Goal: Navigation & Orientation: Find specific page/section

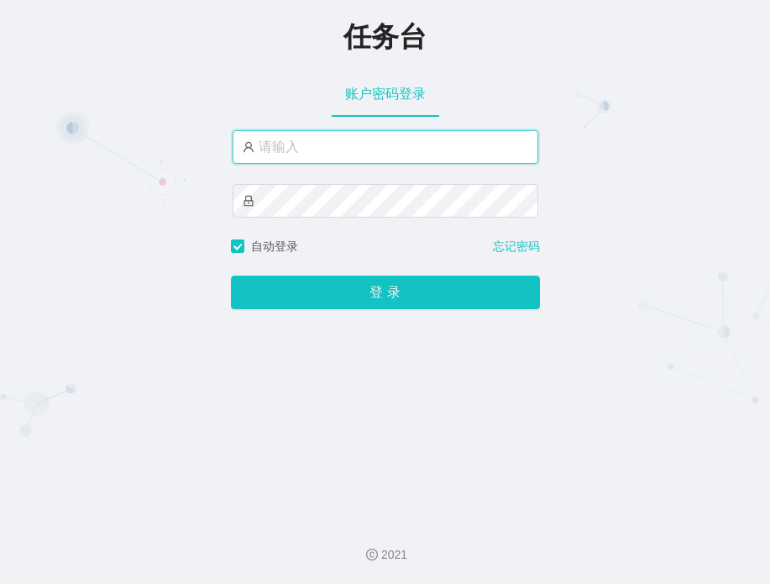
click at [324, 136] on input "text" at bounding box center [386, 147] width 306 height 34
type input "admin"
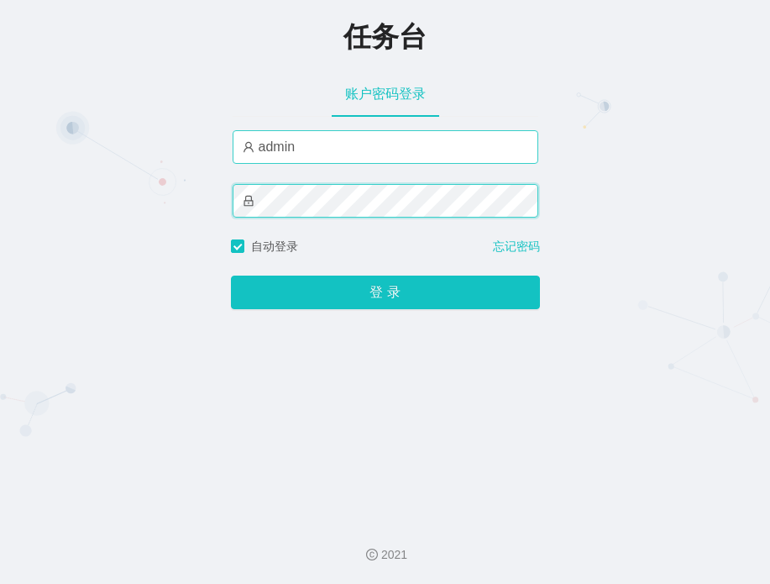
click at [231, 275] on button "登 录" at bounding box center [385, 292] width 309 height 34
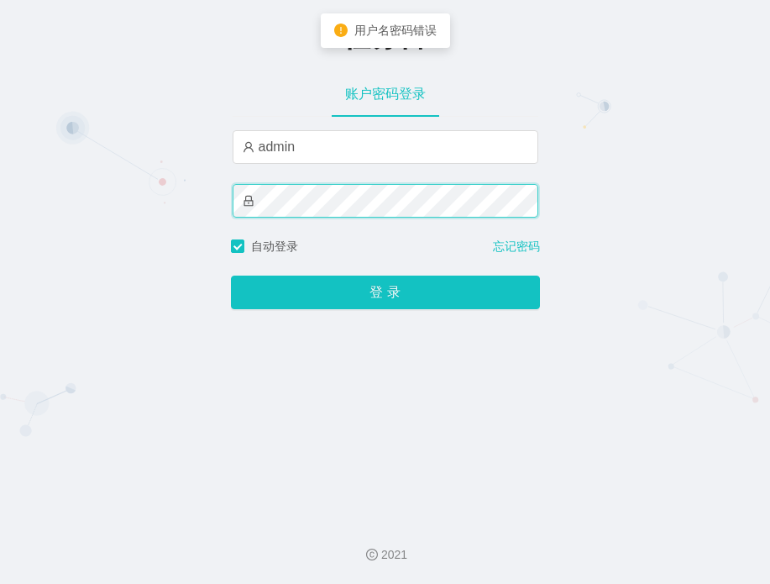
click at [231, 275] on button "登 录" at bounding box center [385, 292] width 309 height 34
click at [0, 181] on html "任务台 账户密码登录 admin 自动登录 忘记密码 登 录 2021 用户名密码错误" at bounding box center [385, 292] width 770 height 584
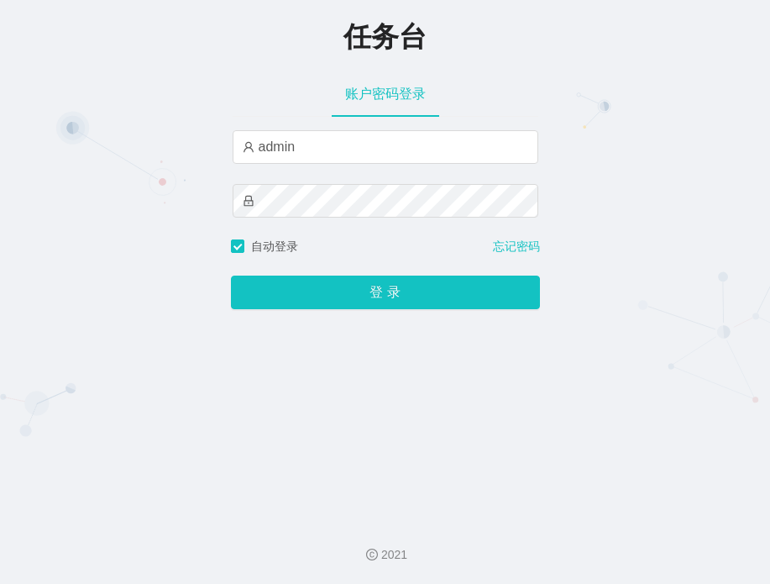
click at [466, 48] on div "任务台" at bounding box center [385, 35] width 770 height 37
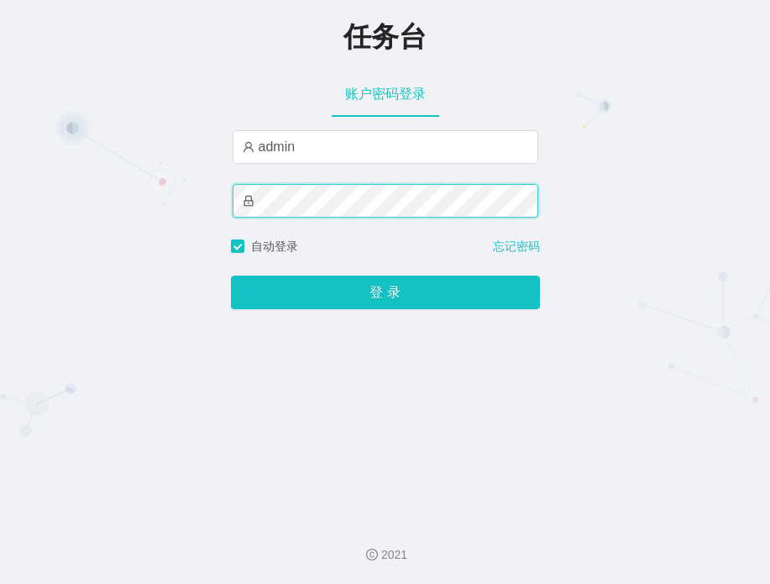
click at [67, 178] on div "任务台 账户密码登录 admin 自动登录 忘记密码 登 录" at bounding box center [385, 253] width 770 height 506
click at [231, 275] on button "登 录" at bounding box center [385, 292] width 309 height 34
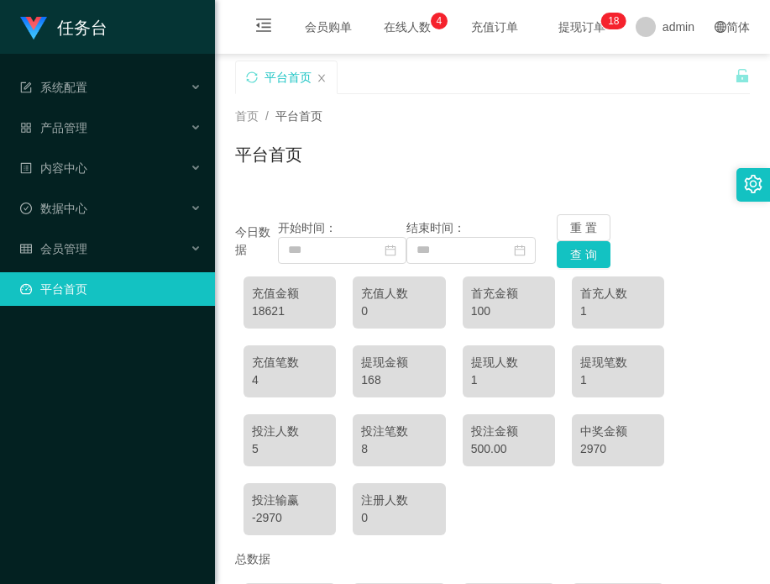
click at [705, 242] on div "今日数据 开始时间： 结束时间： 重 置 查 询" at bounding box center [492, 241] width 515 height 54
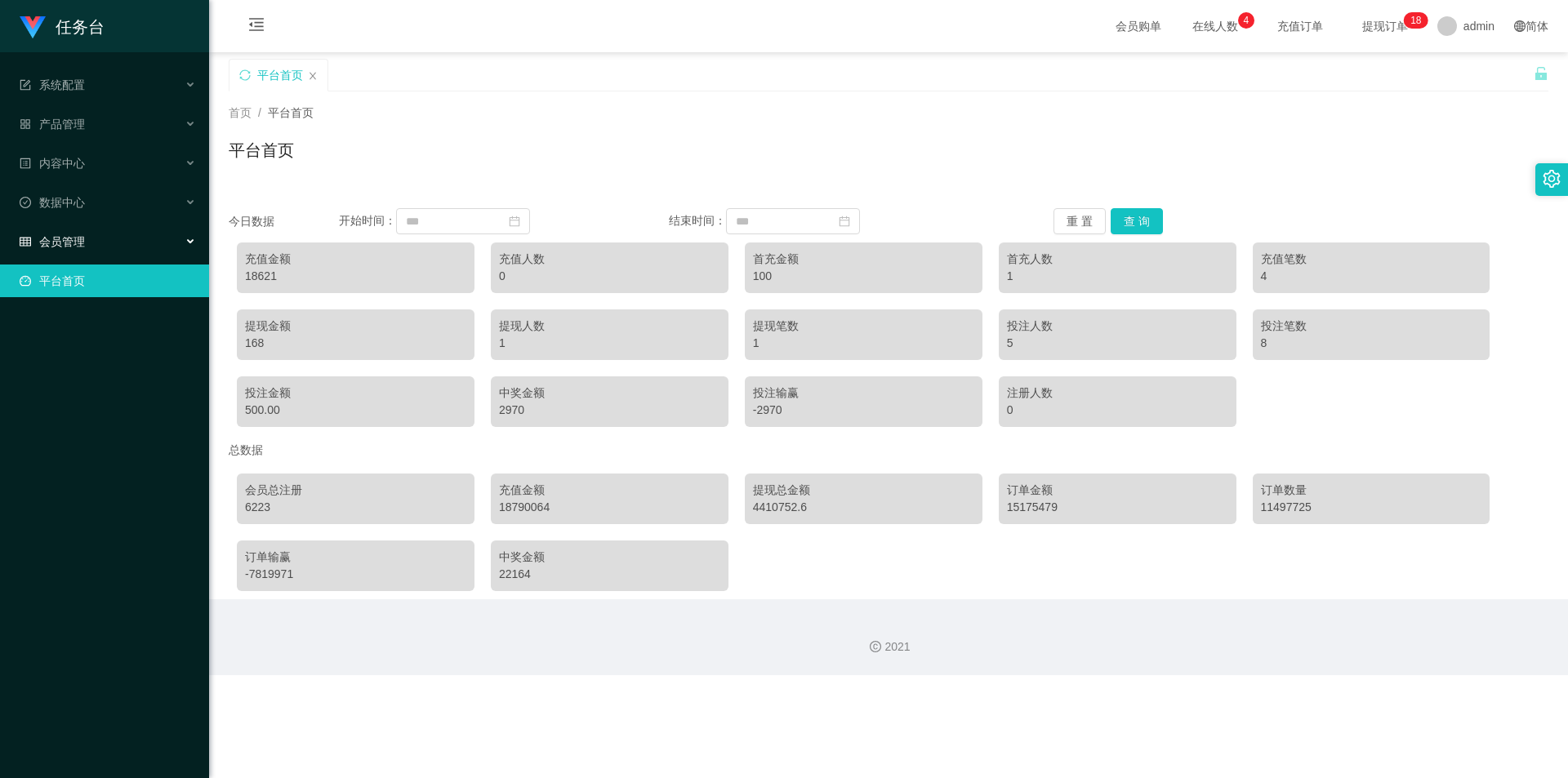
click at [89, 235] on div "会员管理" at bounding box center [104, 242] width 209 height 33
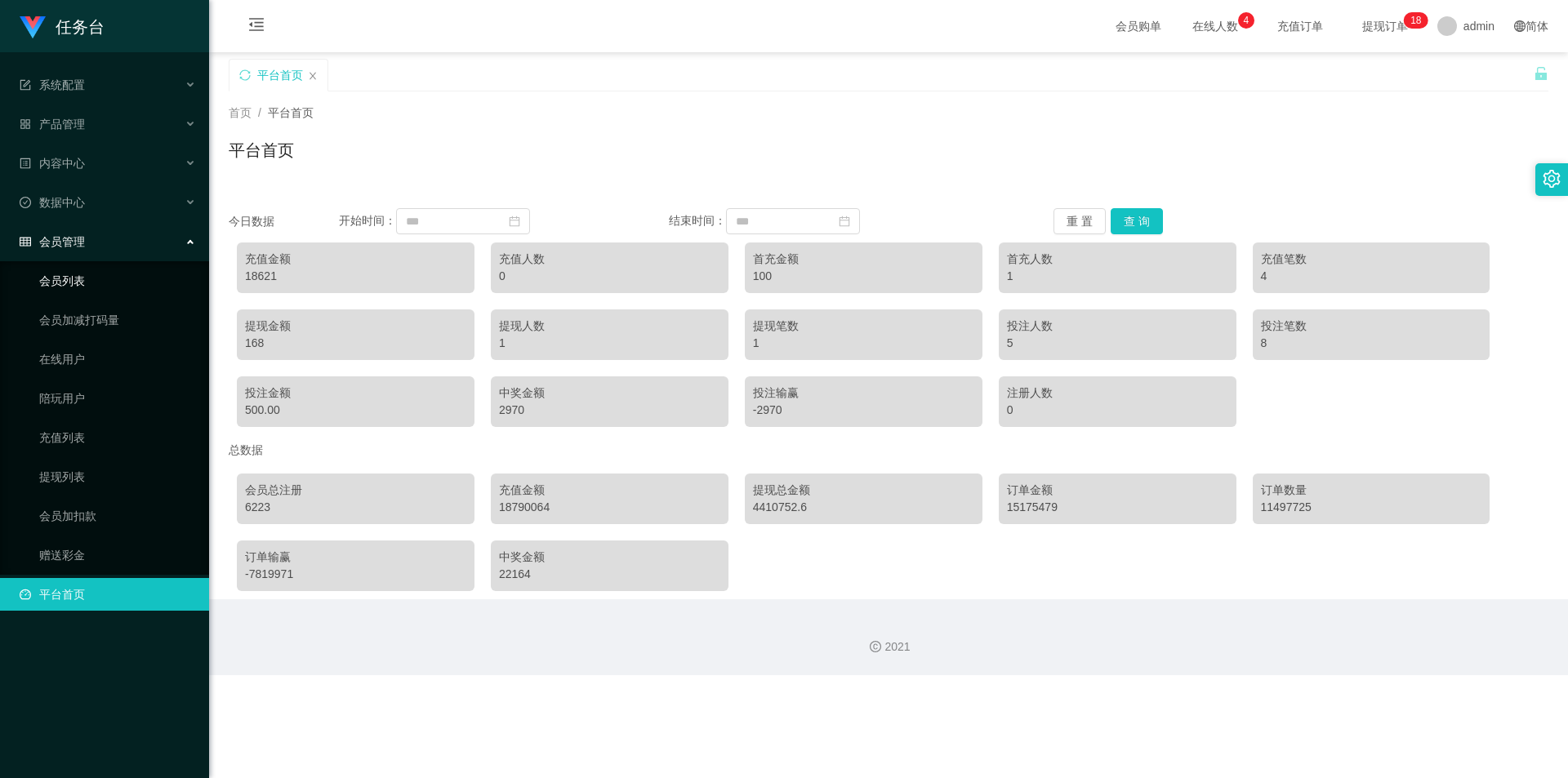
click at [94, 285] on link "会员列表" at bounding box center [117, 281] width 157 height 33
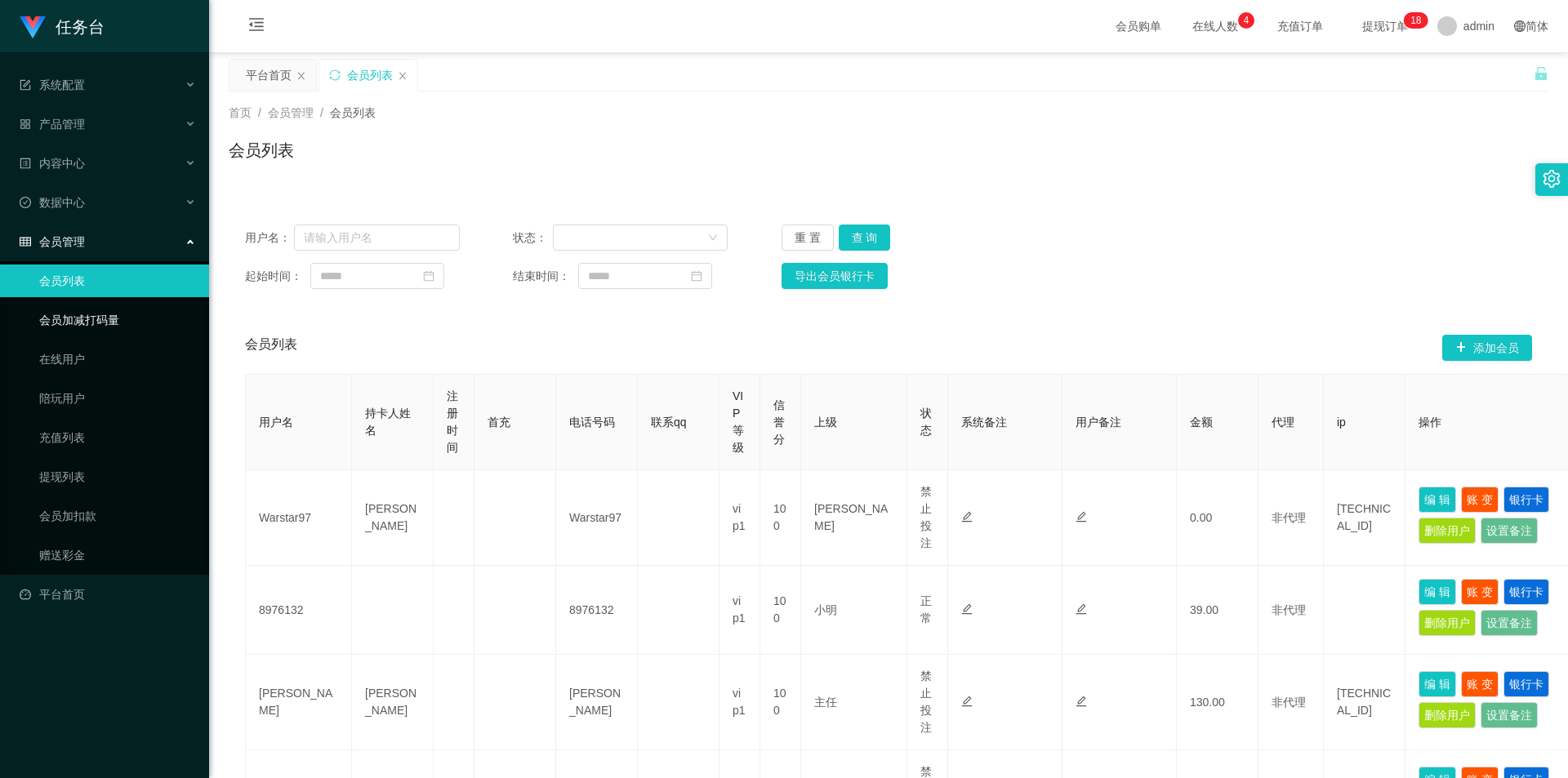
click at [111, 315] on link "会员加减打码量" at bounding box center [117, 320] width 157 height 33
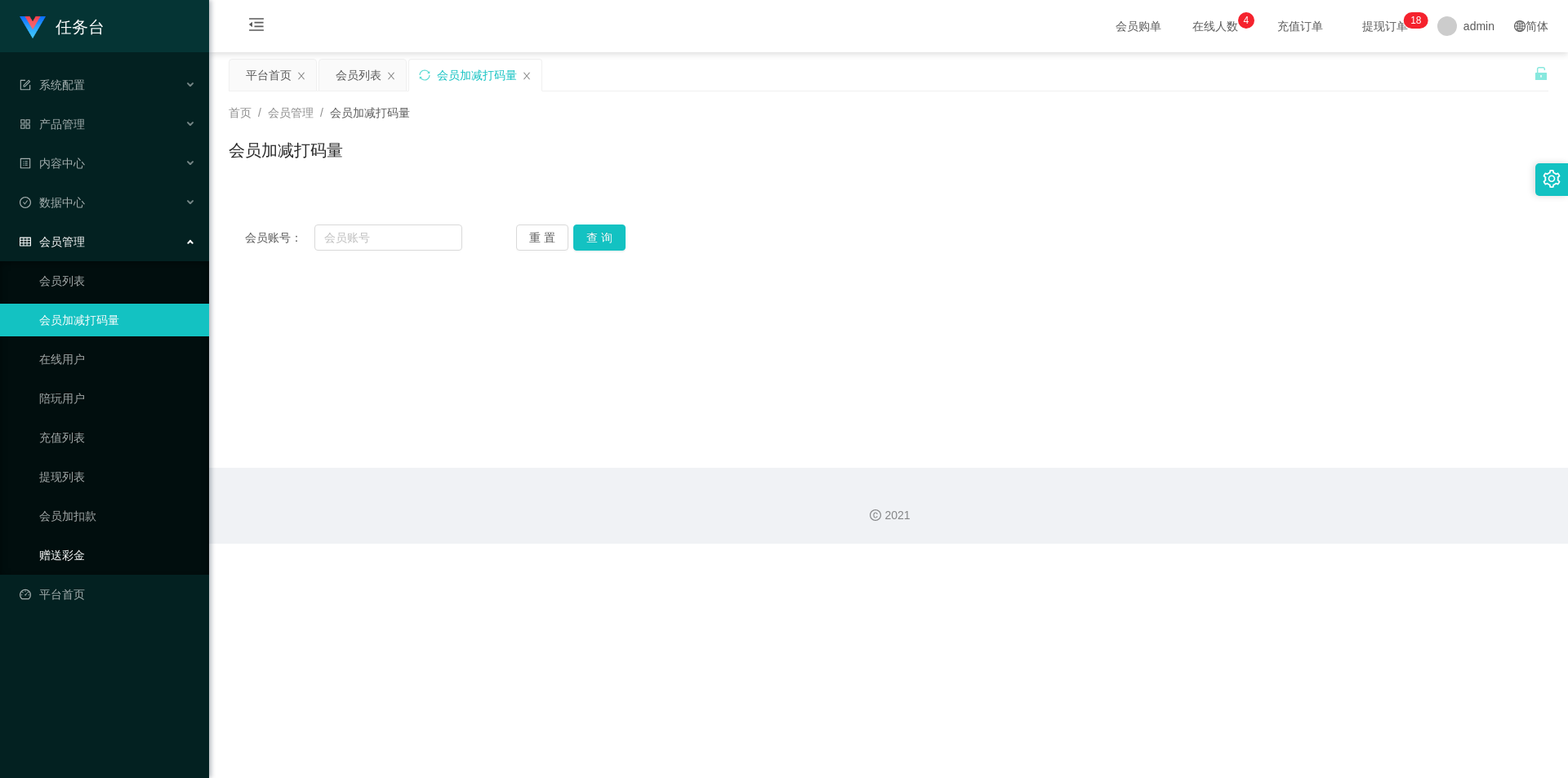
click at [69, 564] on link "赠送彩金" at bounding box center [117, 555] width 157 height 33
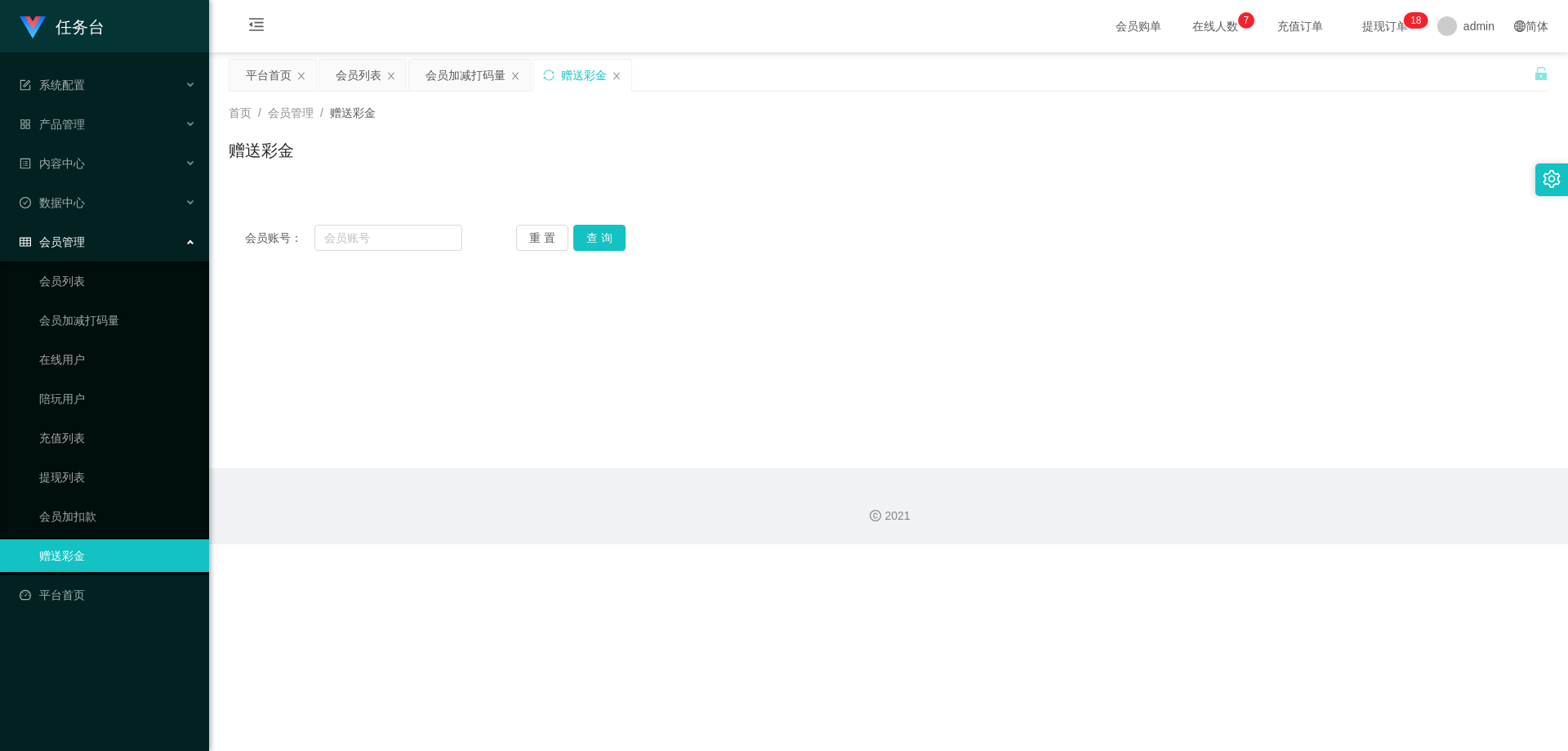
click at [624, 161] on div "赠送彩金" at bounding box center [888, 157] width 1320 height 38
click at [79, 120] on span "产品管理" at bounding box center [52, 124] width 65 height 13
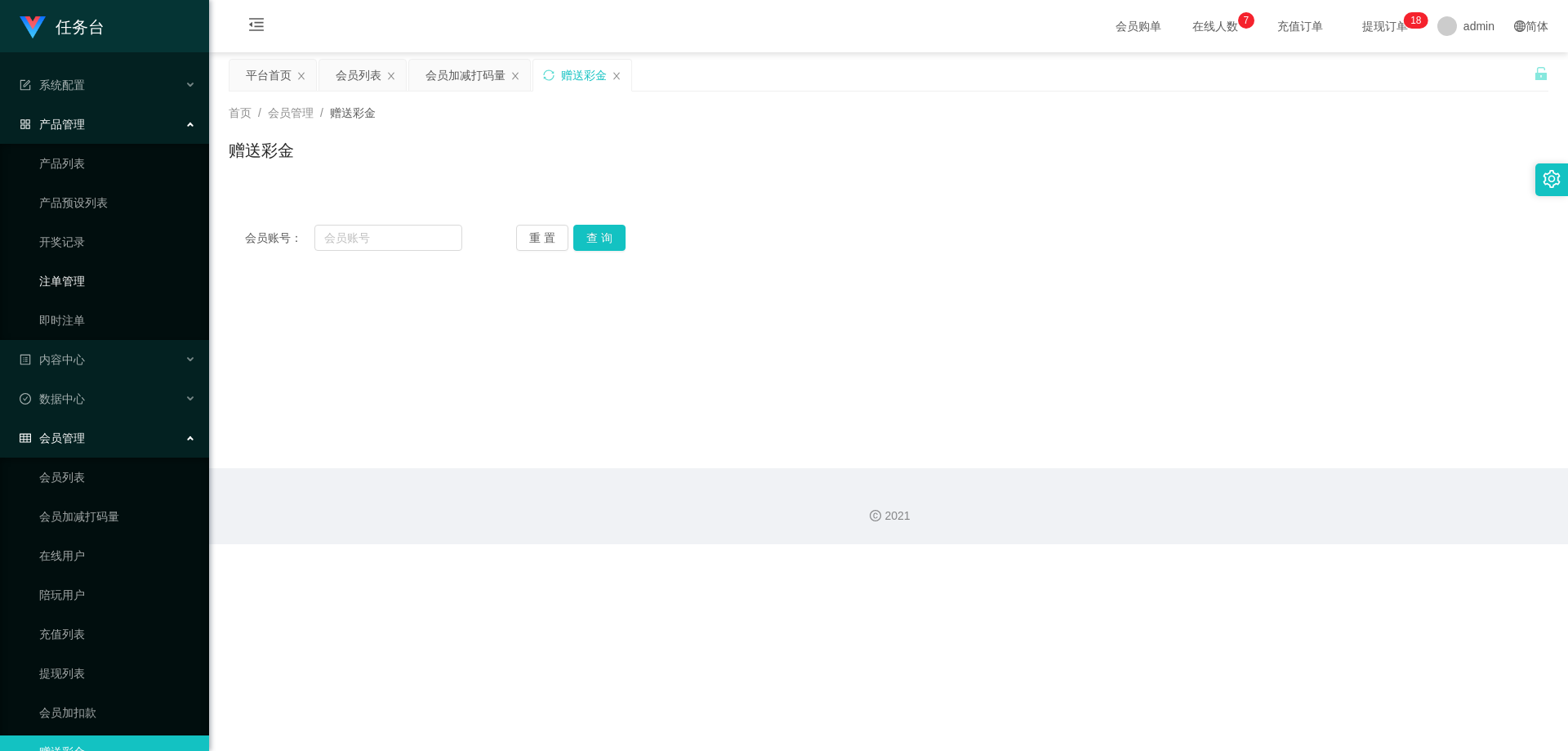
click at [79, 278] on link "注单管理" at bounding box center [117, 281] width 157 height 33
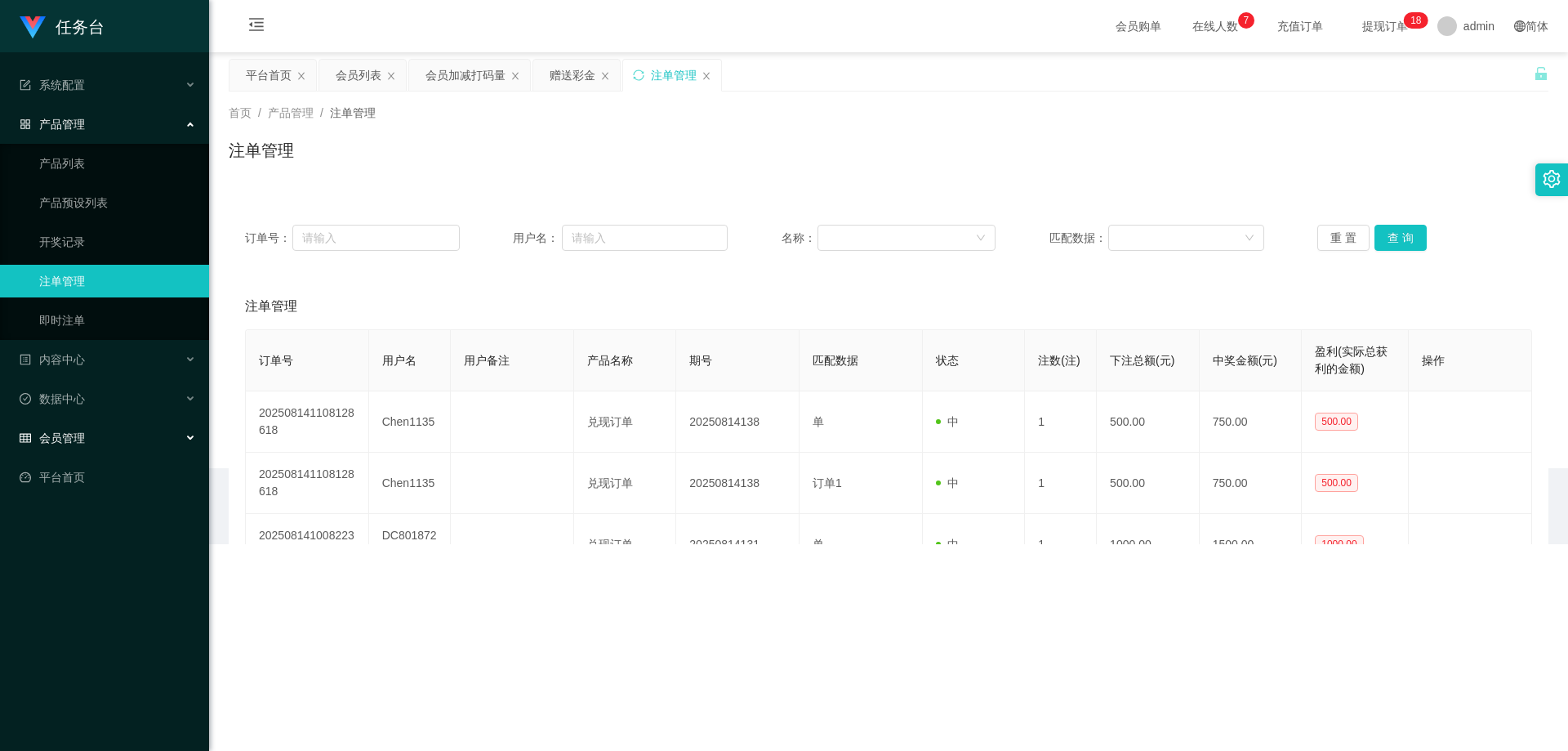
click at [110, 447] on div "会员管理" at bounding box center [104, 438] width 209 height 33
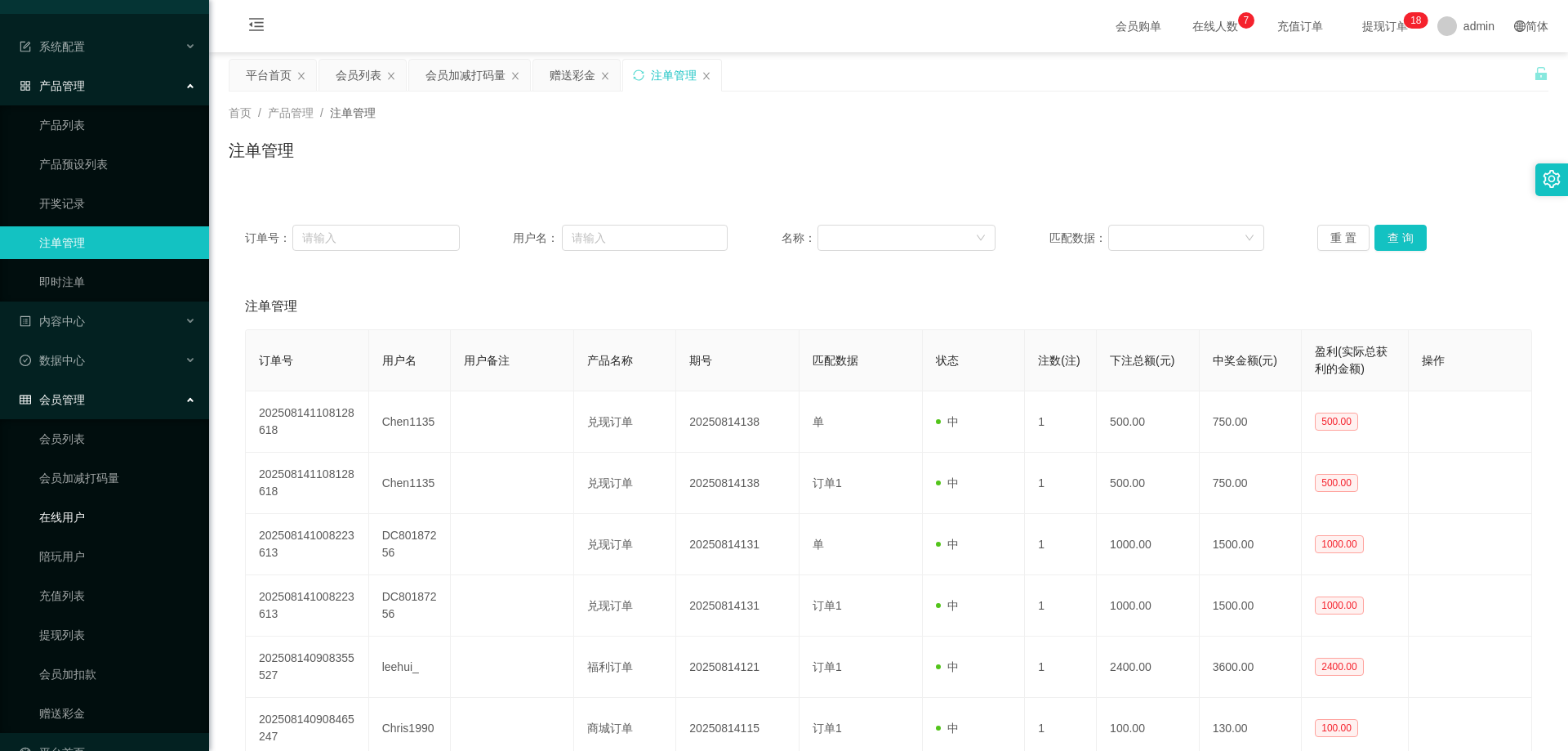
scroll to position [73, 0]
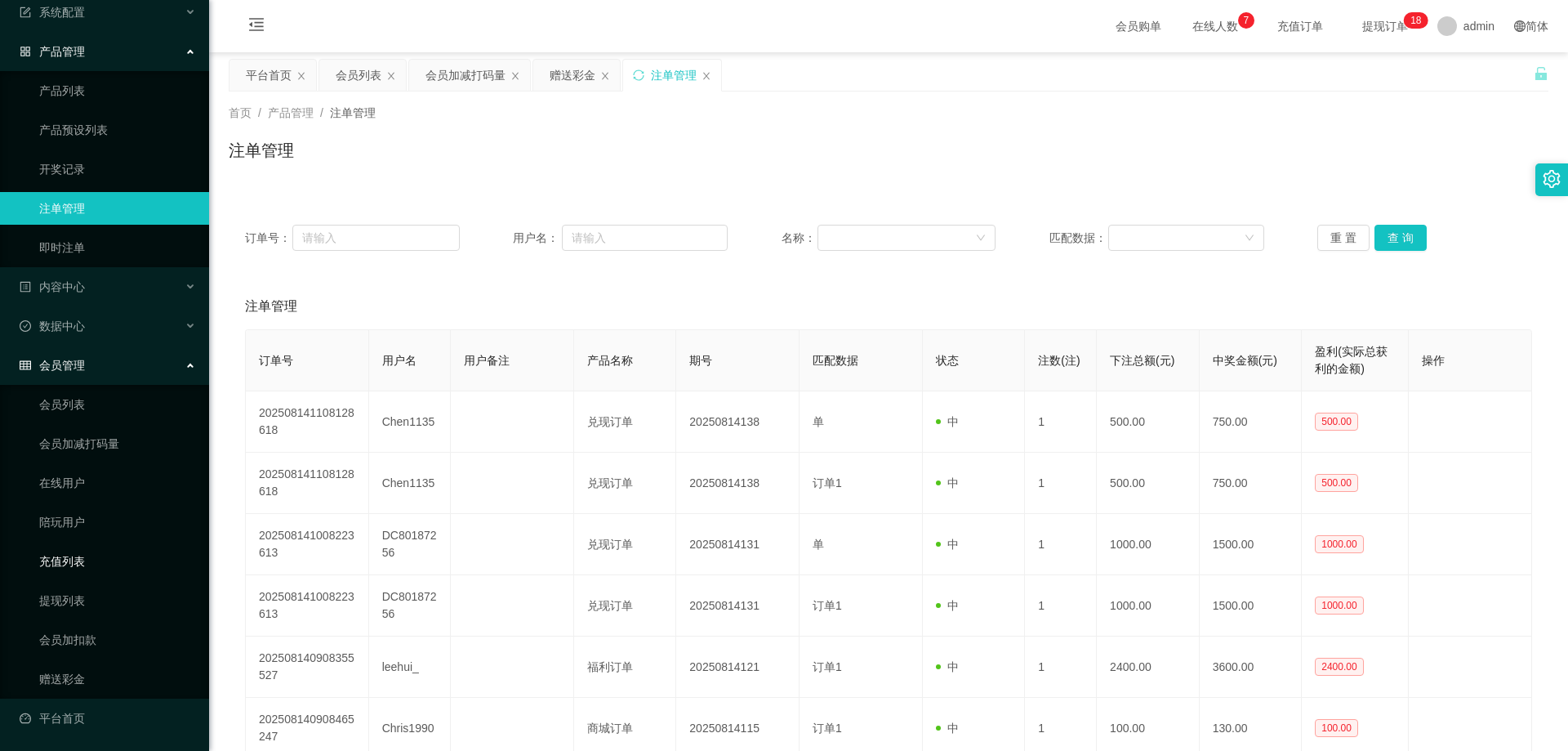
click at [92, 567] on link "充值列表" at bounding box center [117, 561] width 157 height 33
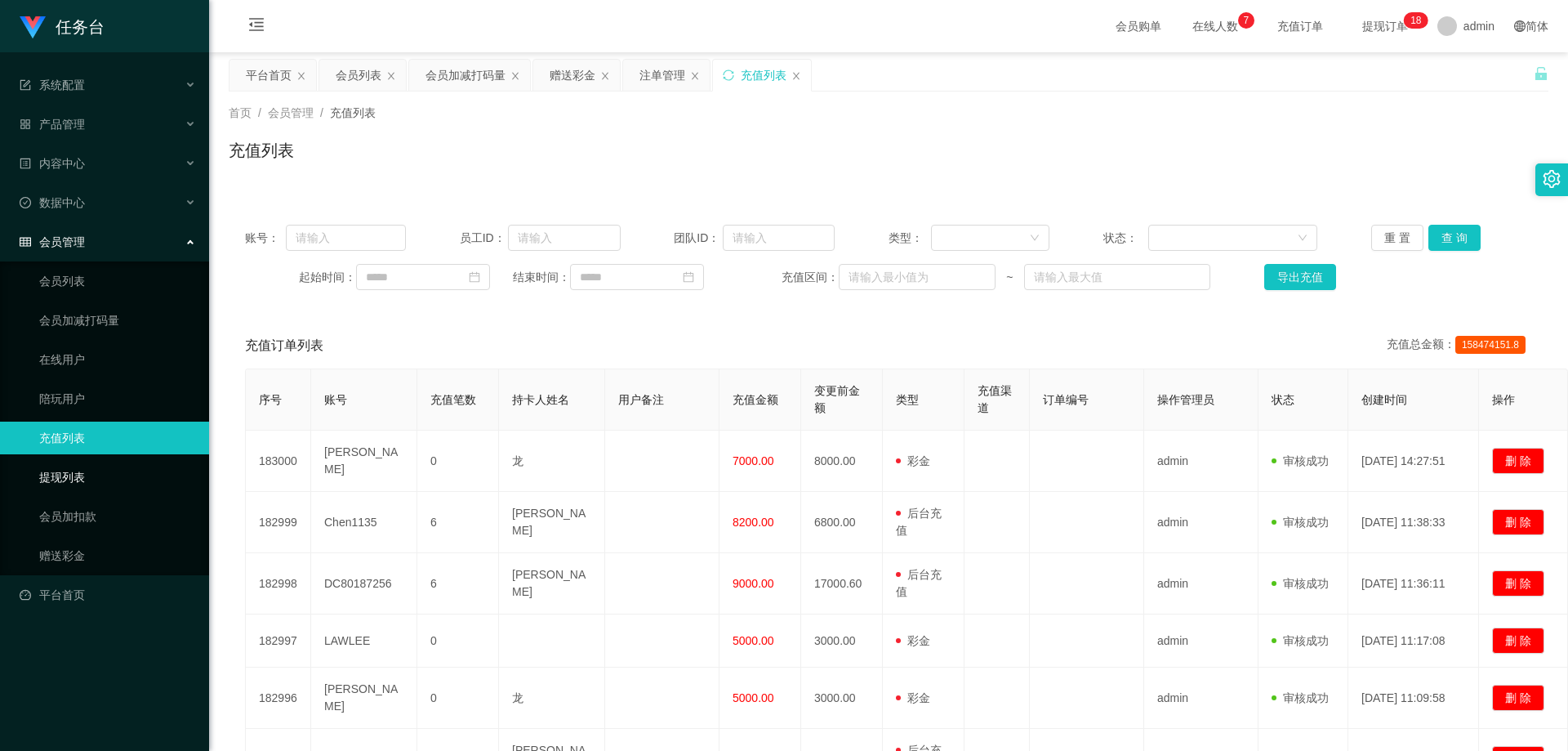
click at [99, 482] on link "提现列表" at bounding box center [117, 478] width 157 height 33
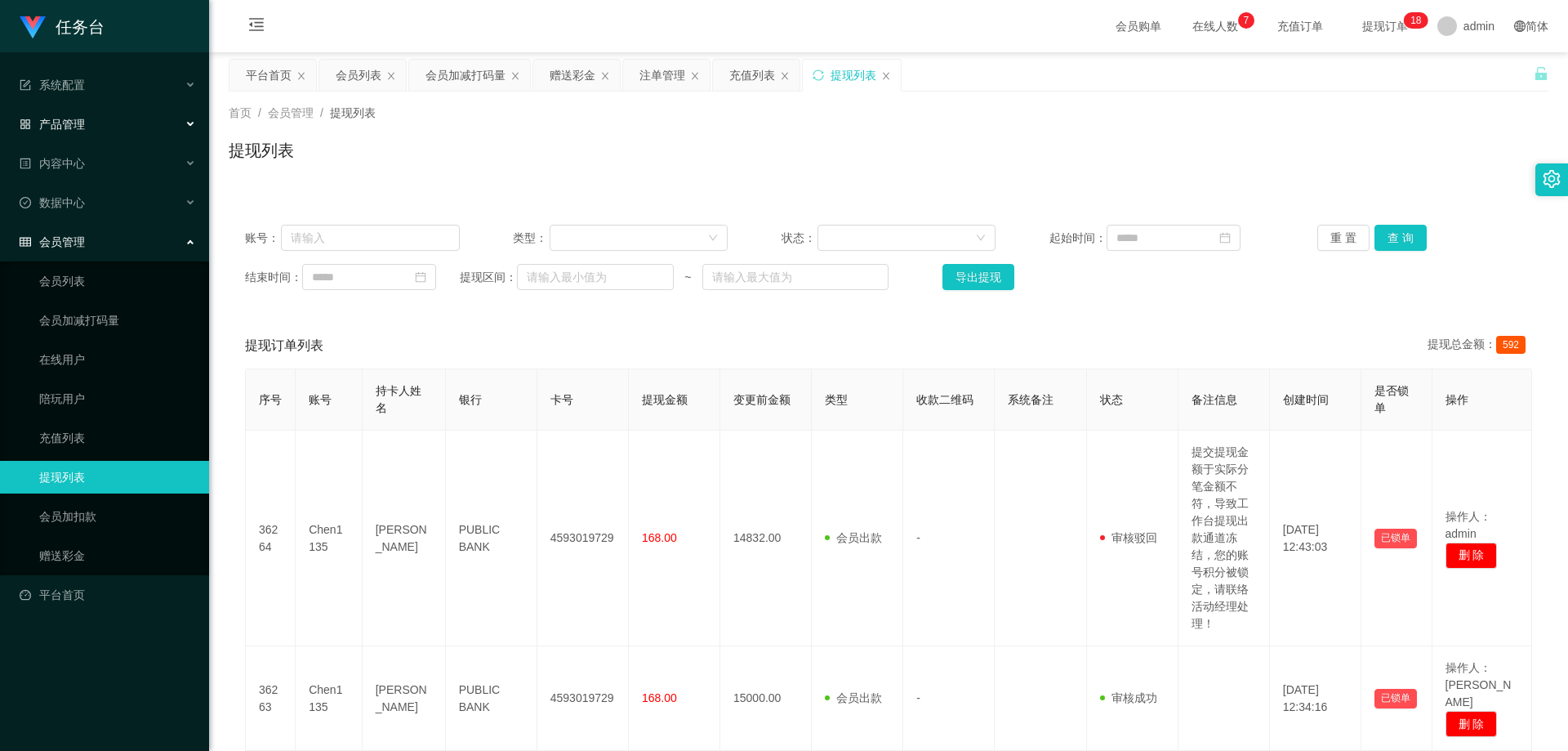
click at [103, 125] on div "产品管理" at bounding box center [104, 125] width 209 height 33
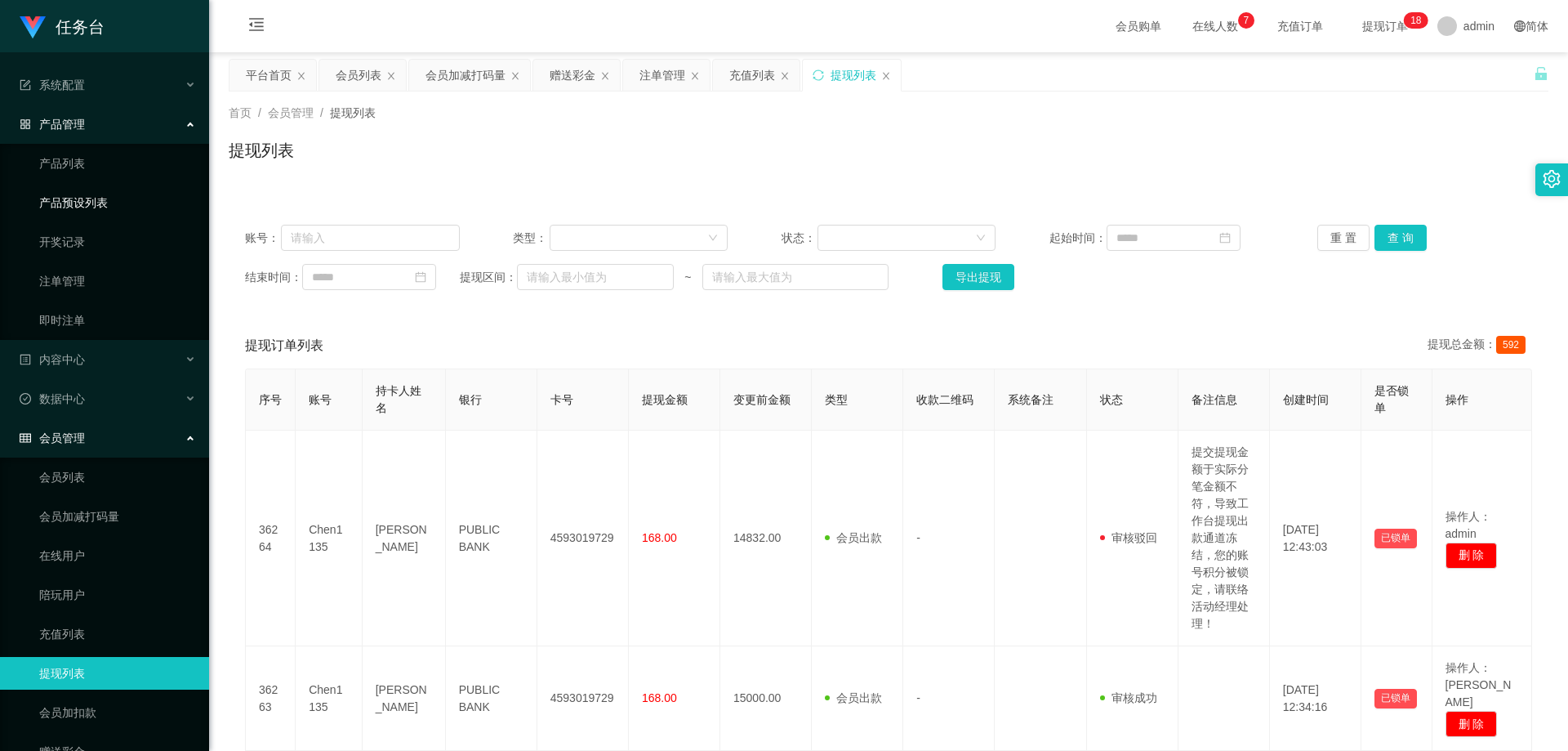
click at [106, 198] on link "产品预设列表" at bounding box center [117, 202] width 157 height 33
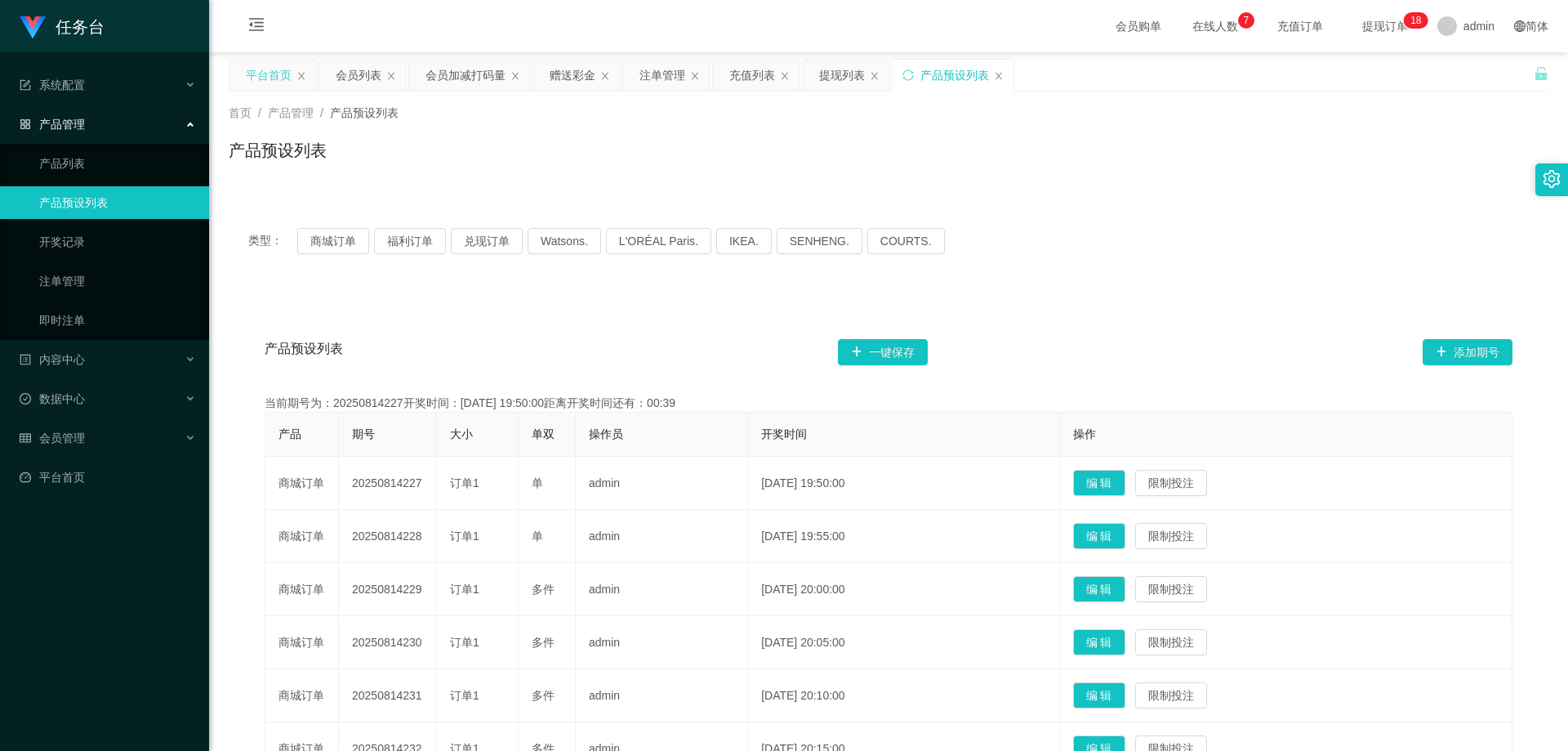
click at [301, 84] on div "平台首页" at bounding box center [272, 75] width 87 height 31
click at [308, 75] on div "平台首页" at bounding box center [272, 75] width 87 height 31
click at [271, 79] on div "平台首页" at bounding box center [268, 75] width 46 height 31
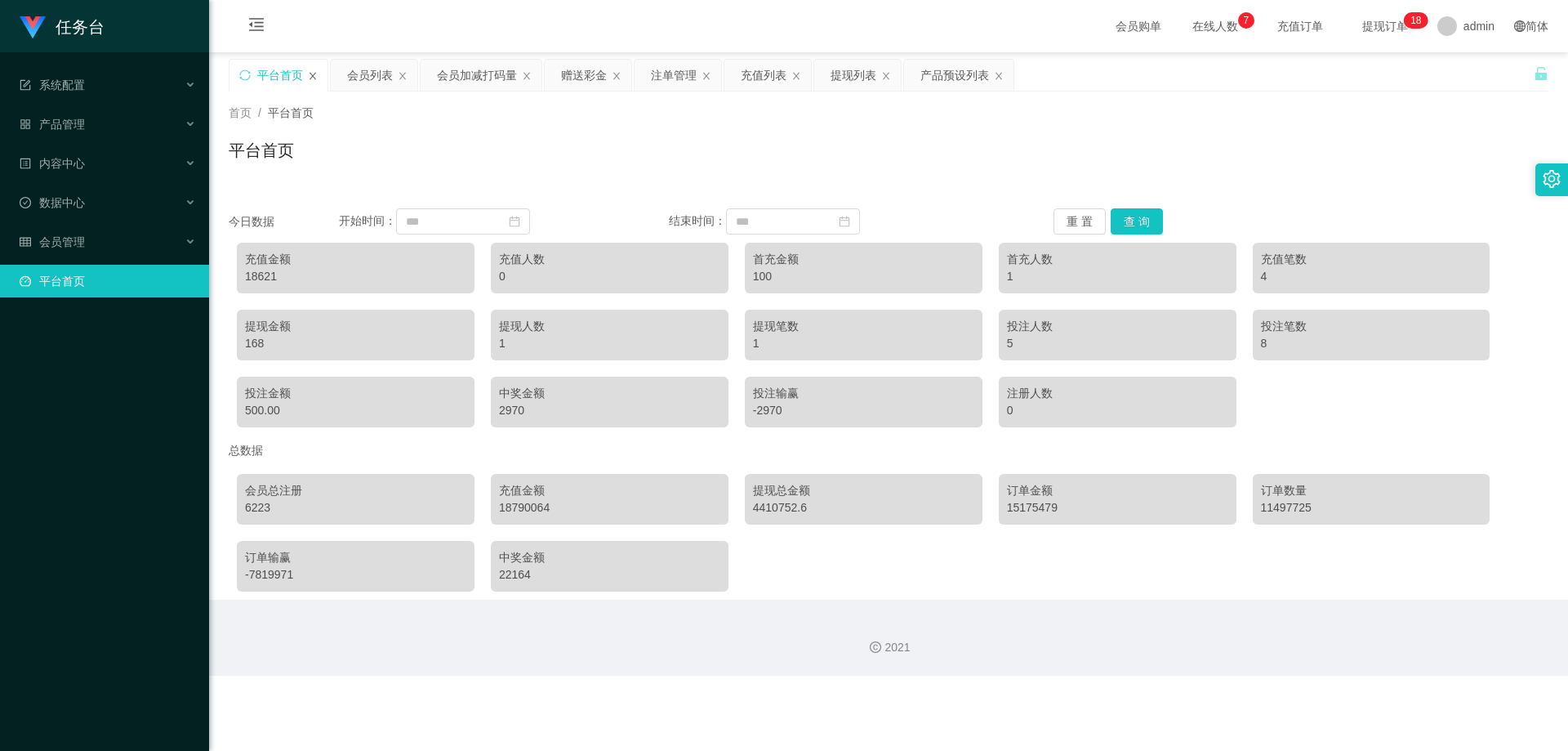
click at [308, 71] on icon "图标: close" at bounding box center [313, 76] width 10 height 10
